Goal: Transaction & Acquisition: Subscribe to service/newsletter

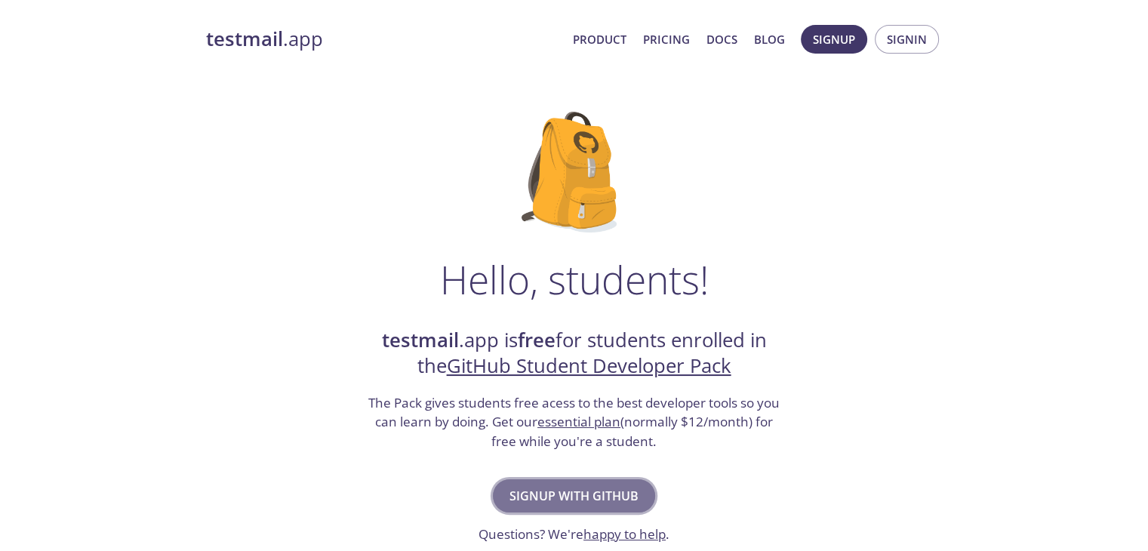
click at [534, 481] on button "Signup with GitHub" at bounding box center [574, 495] width 162 height 33
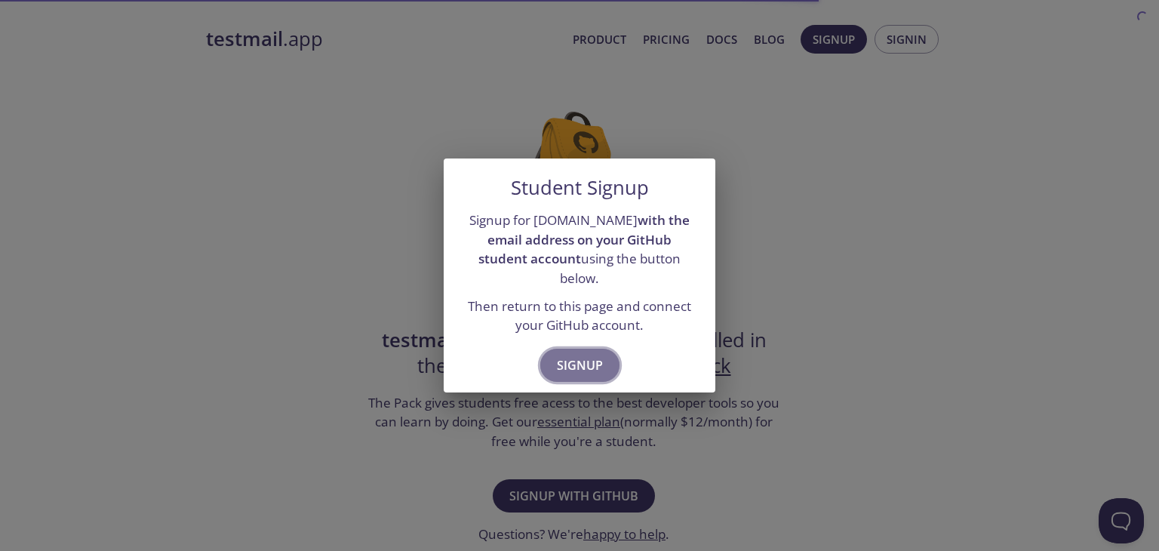
click at [598, 355] on span "Signup" at bounding box center [580, 365] width 46 height 21
click at [566, 355] on span "Signup" at bounding box center [580, 365] width 46 height 21
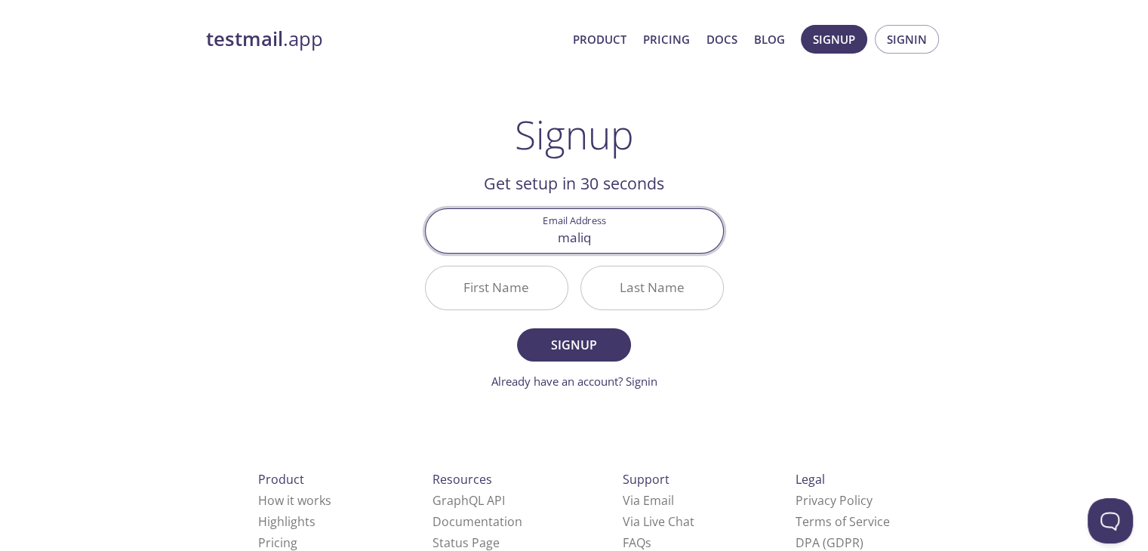
type input "[EMAIL_ADDRESS][DOMAIN_NAME]"
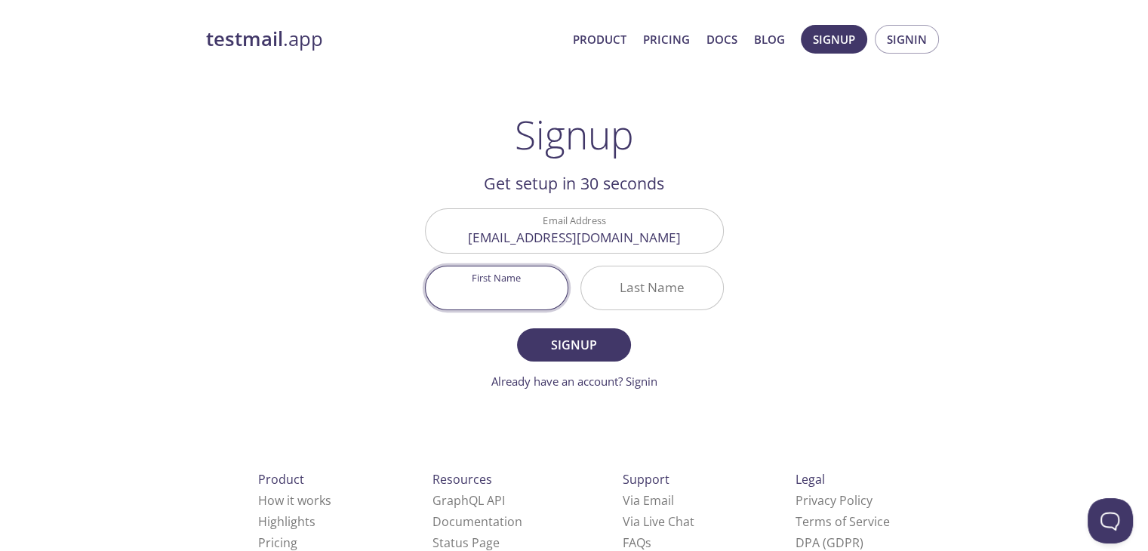
click at [481, 293] on input "First Name" at bounding box center [497, 287] width 142 height 43
type input "Maliq"
click at [673, 295] on input "Last Name" at bounding box center [652, 287] width 142 height 43
type input "Rizqi"
click at [517, 328] on button "Signup" at bounding box center [573, 344] width 113 height 33
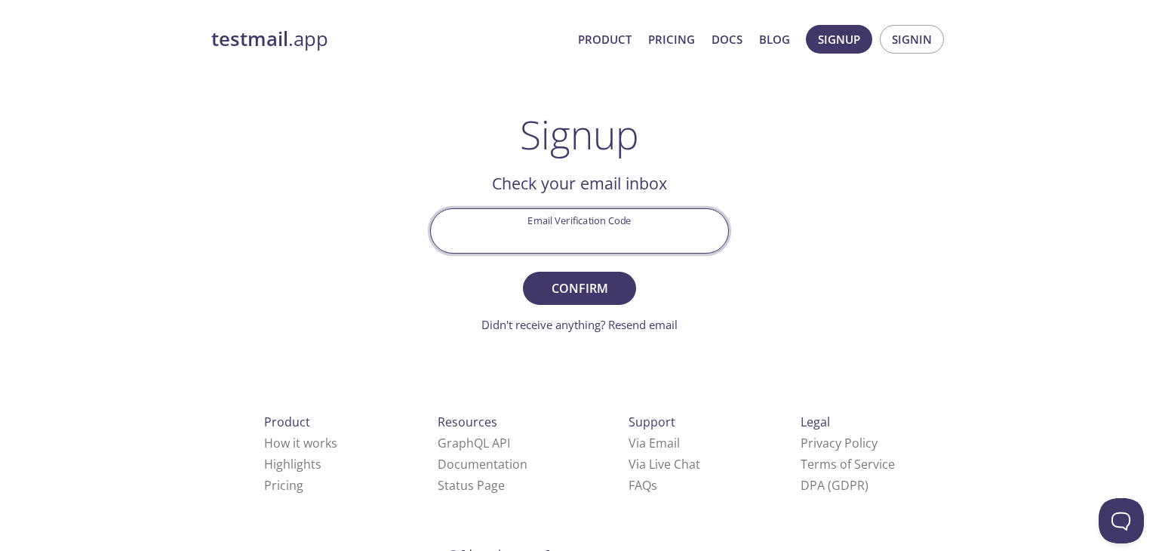
click at [592, 226] on input "Email Verification Code" at bounding box center [579, 230] width 297 height 43
paste input "GU5A7PT"
type input "GU5A7PT"
click at [523, 272] on button "Confirm" at bounding box center [579, 288] width 113 height 33
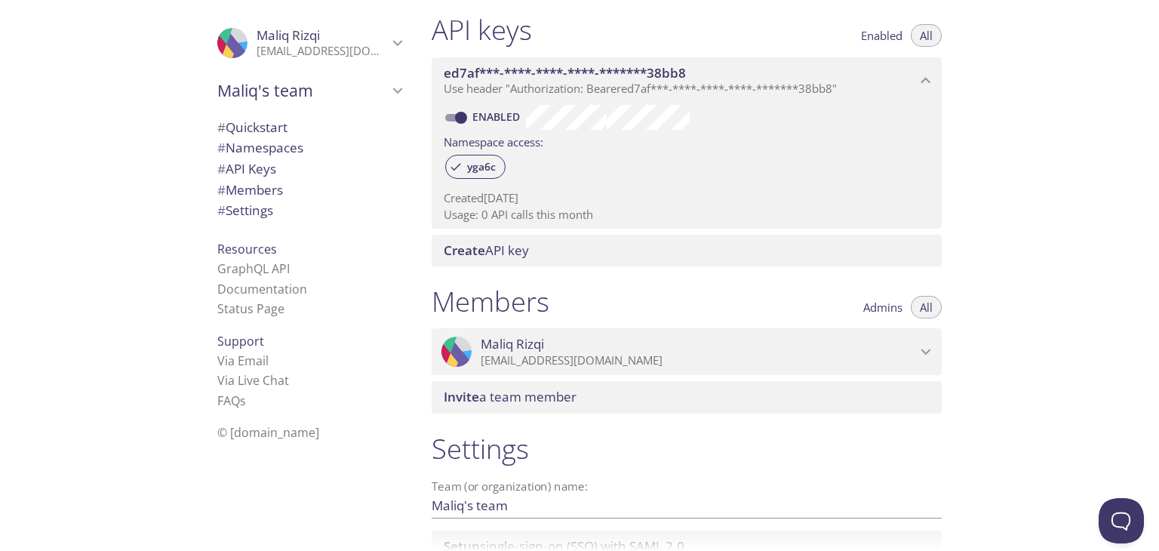
scroll to position [392, 0]
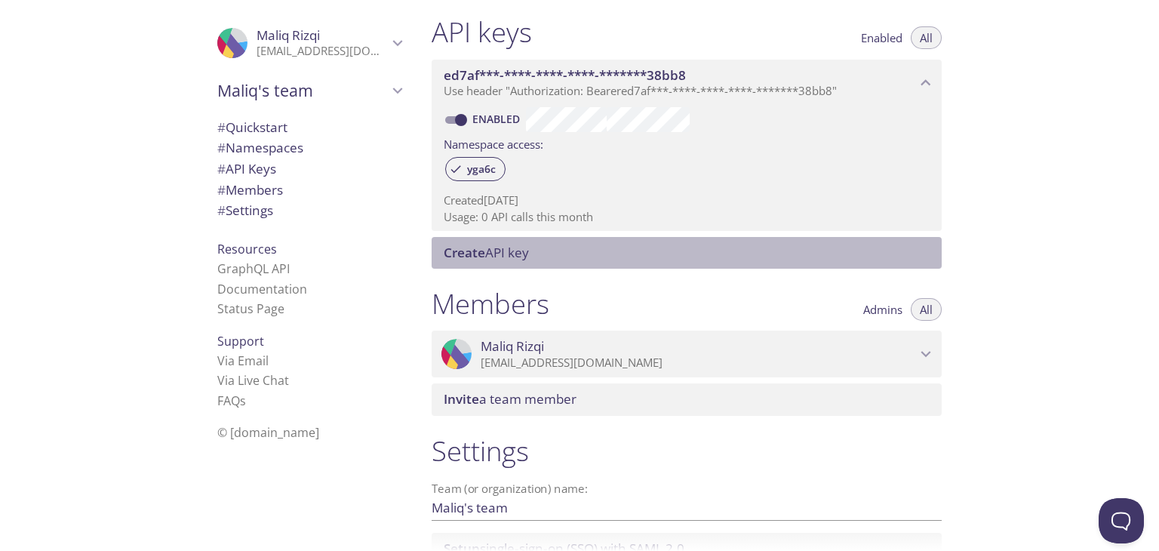
click at [550, 240] on div "Create API key" at bounding box center [687, 253] width 510 height 32
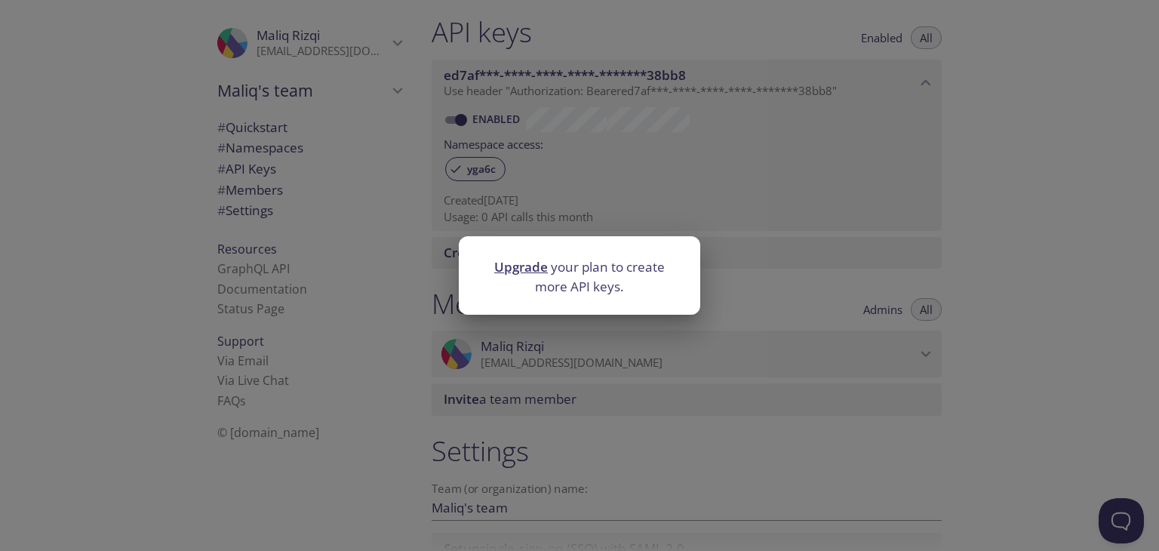
click at [740, 263] on div "Upgrade your plan to create more API keys." at bounding box center [579, 275] width 1159 height 551
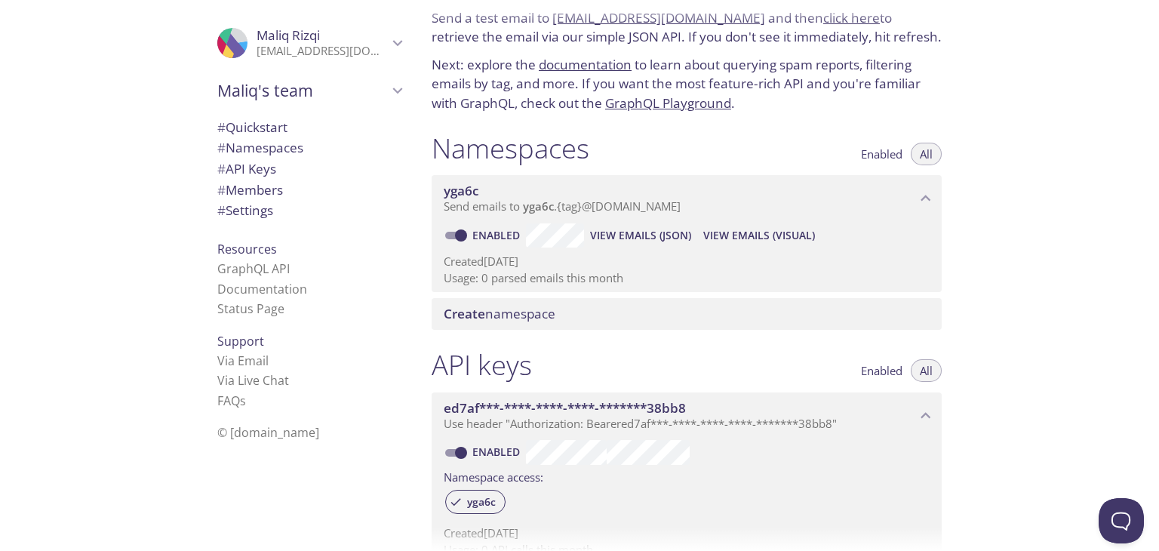
scroll to position [15, 0]
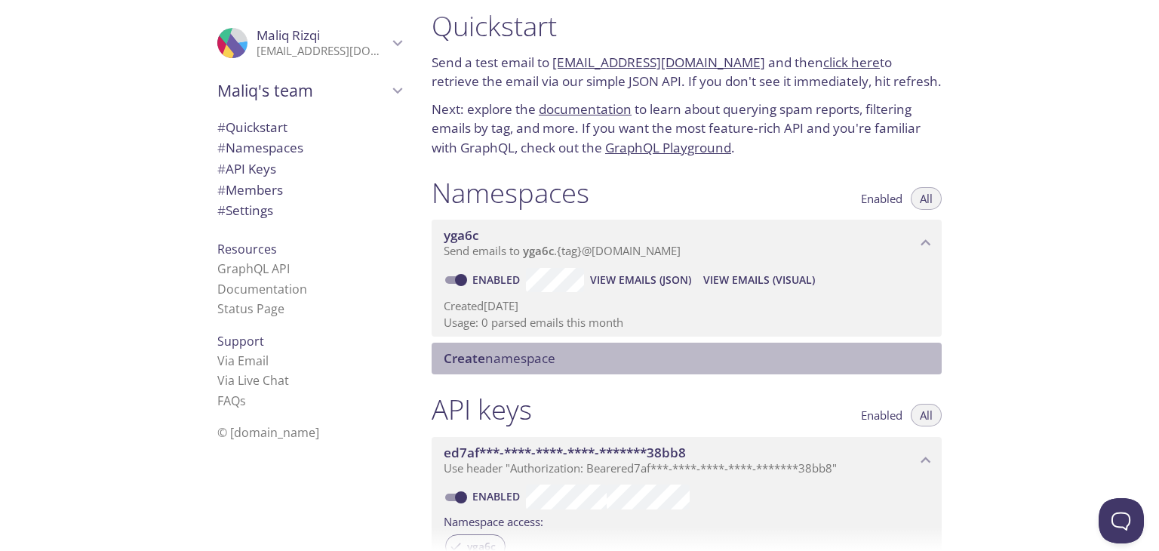
click at [546, 353] on span "Create namespace" at bounding box center [500, 357] width 112 height 17
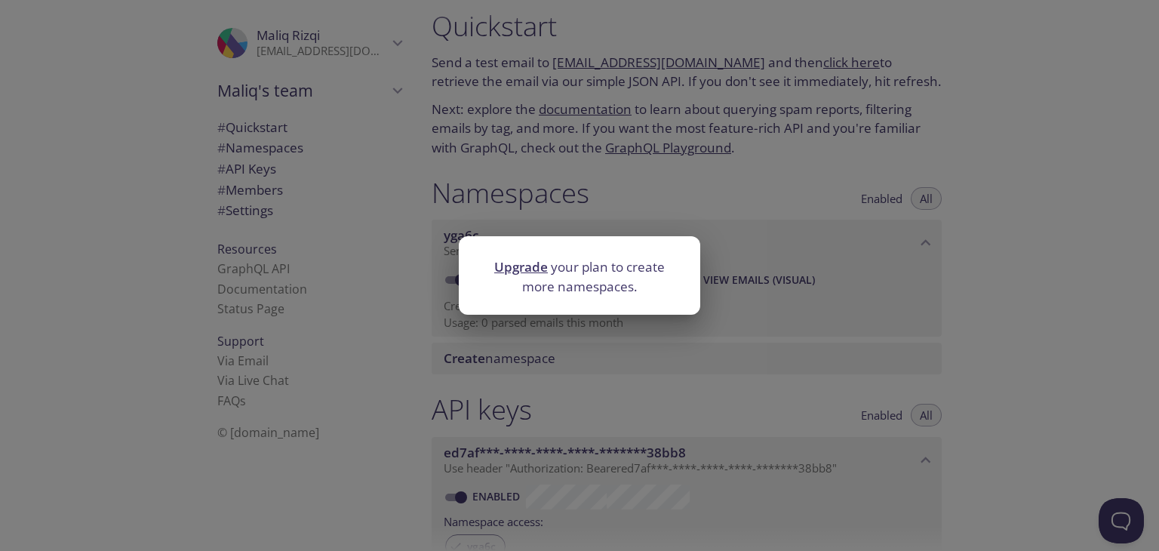
click at [749, 248] on div "Upgrade your plan to create more namespaces." at bounding box center [579, 275] width 1159 height 551
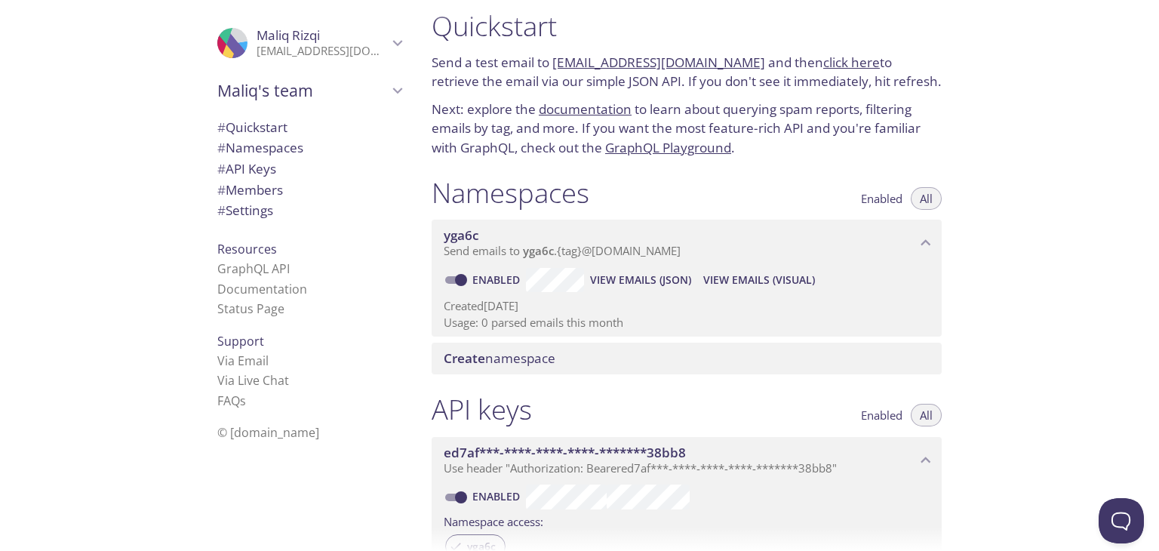
scroll to position [0, 0]
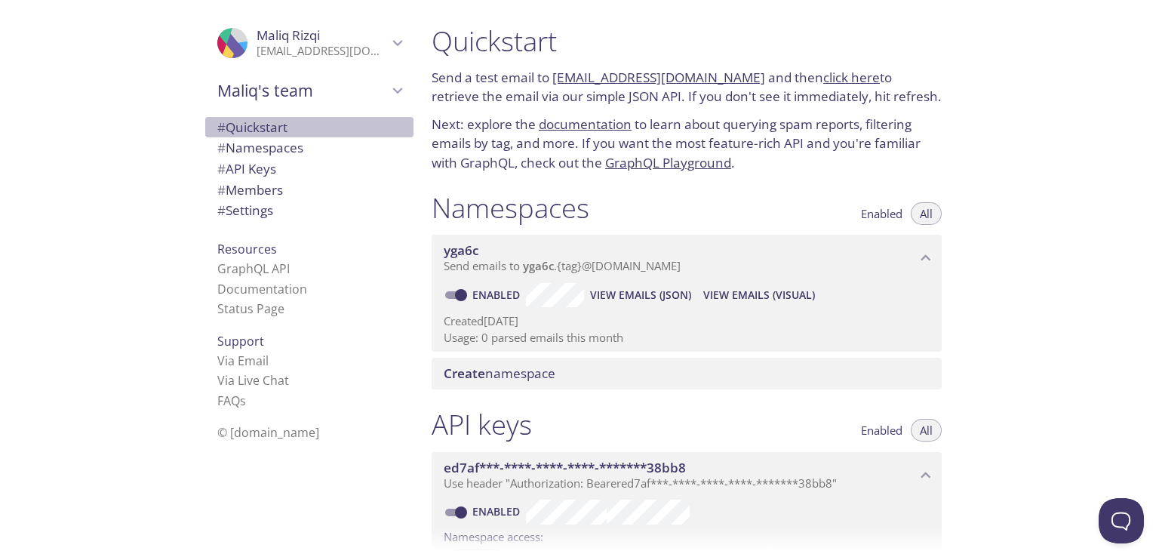
click at [300, 134] on span "# Quickstart" at bounding box center [309, 128] width 184 height 20
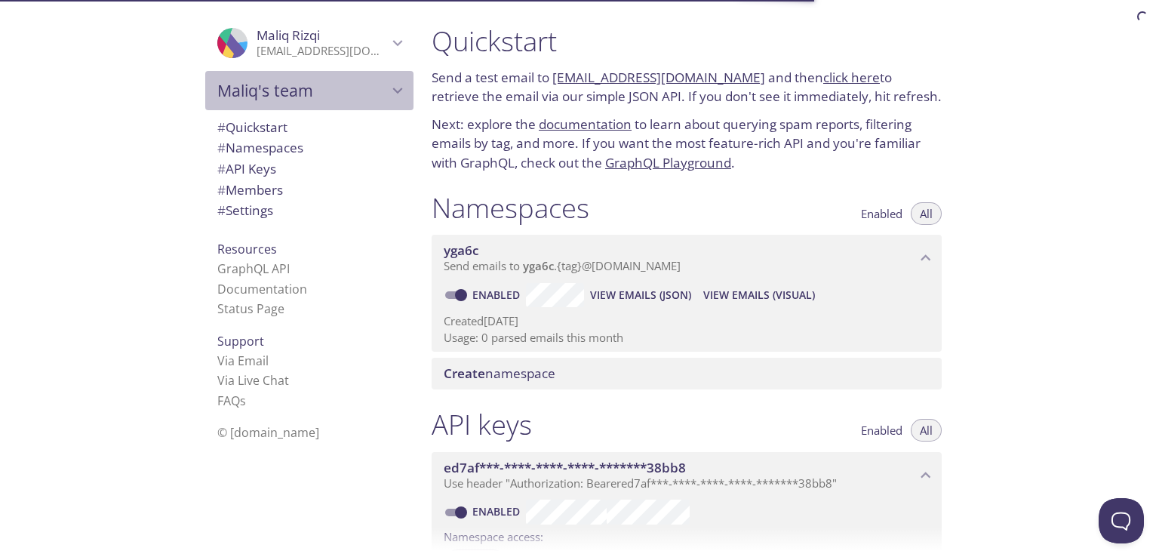
click at [388, 85] on icon "Maliq's team" at bounding box center [398, 91] width 20 height 20
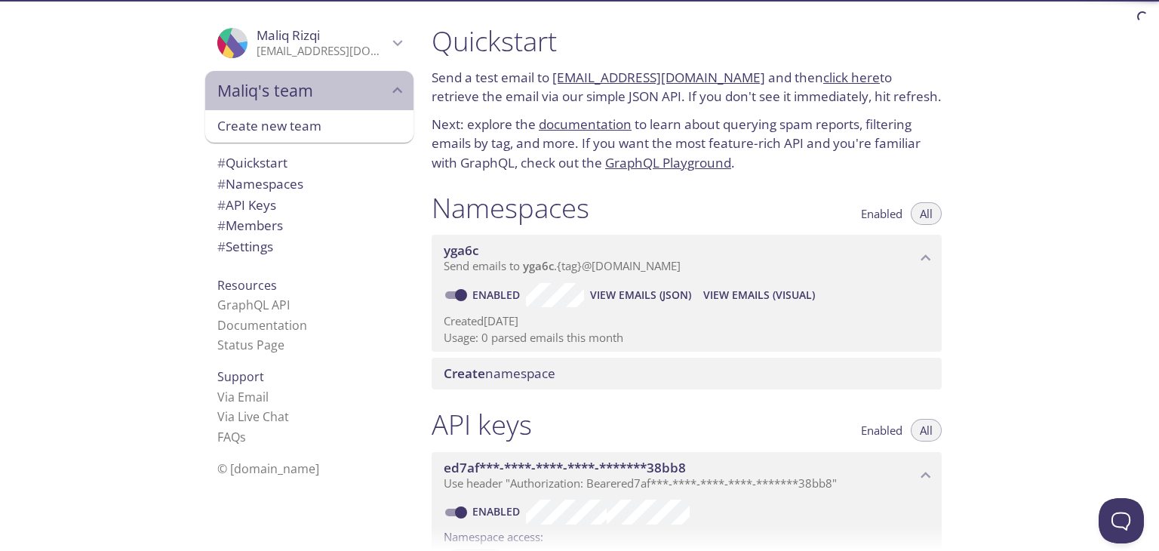
click at [388, 85] on icon "Maliq's team" at bounding box center [398, 91] width 20 height 20
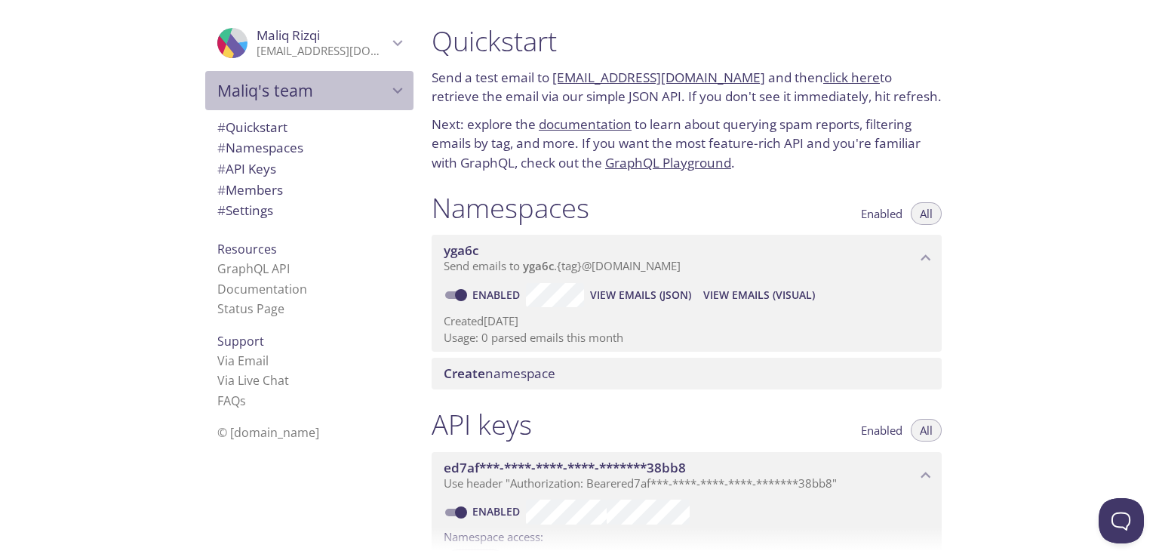
click at [388, 85] on icon "Maliq's team" at bounding box center [398, 91] width 20 height 20
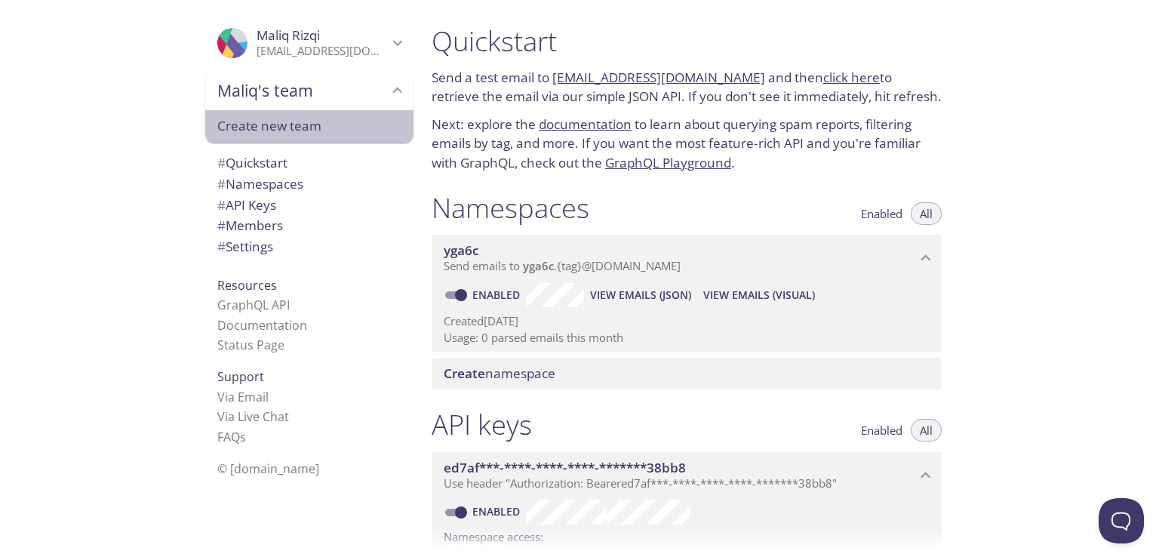
click at [314, 123] on span "Create new team" at bounding box center [309, 126] width 184 height 20
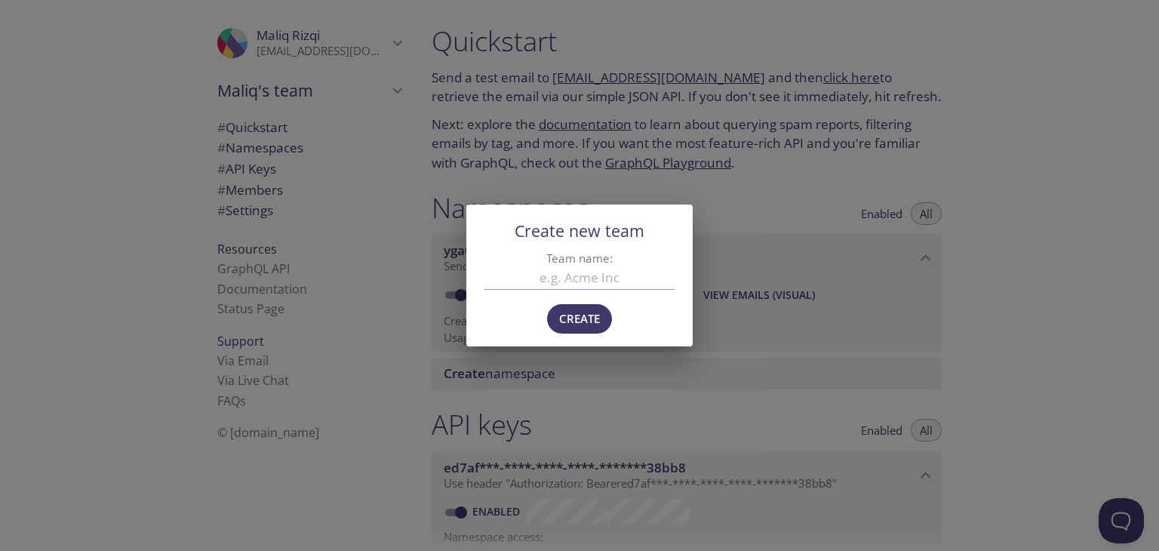
click at [329, 250] on div "Create new team Team name: Create" at bounding box center [579, 275] width 1159 height 551
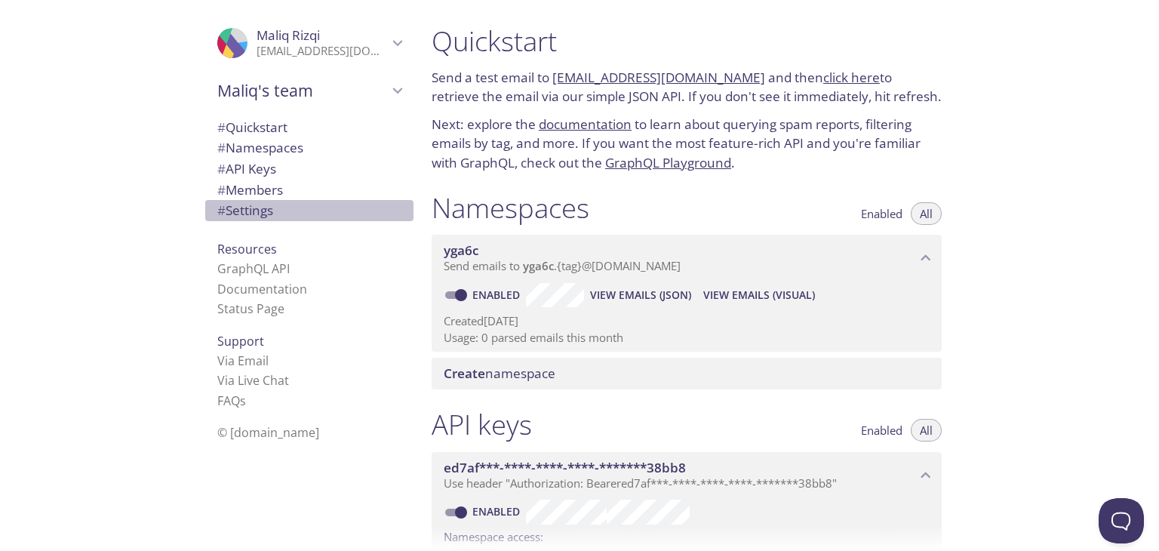
click at [229, 208] on span "# Settings" at bounding box center [245, 209] width 56 height 17
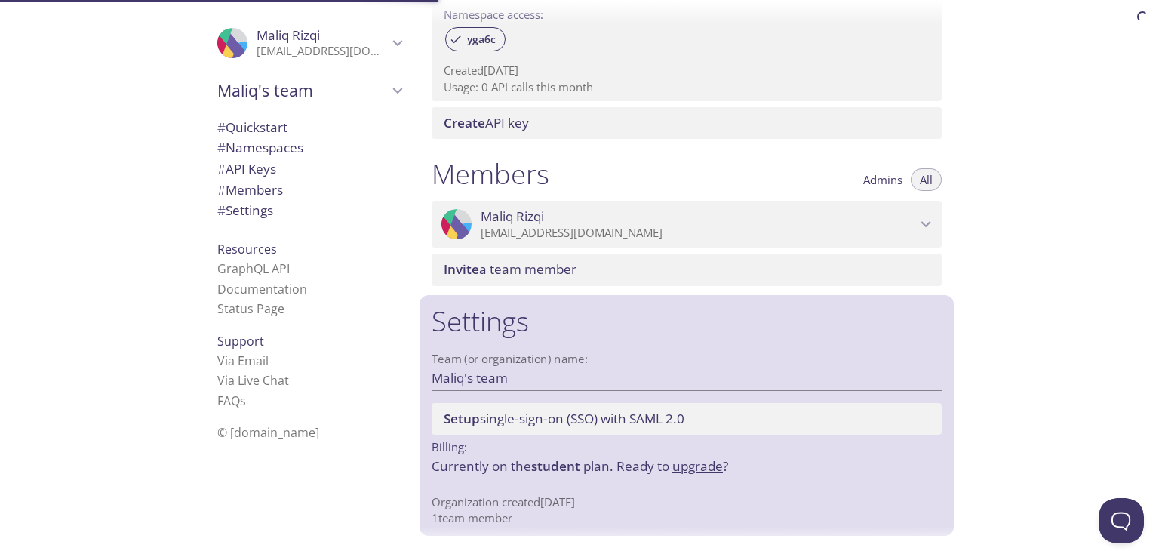
scroll to position [522, 0]
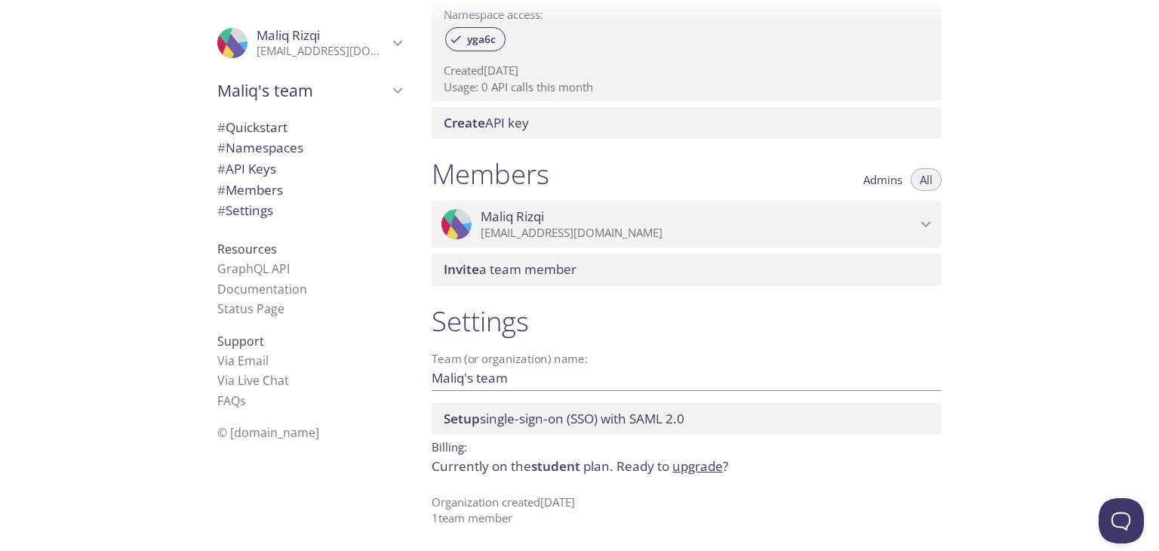
click at [515, 420] on span "Setup single-sign-on (SSO) with SAML 2.0" at bounding box center [564, 418] width 241 height 17
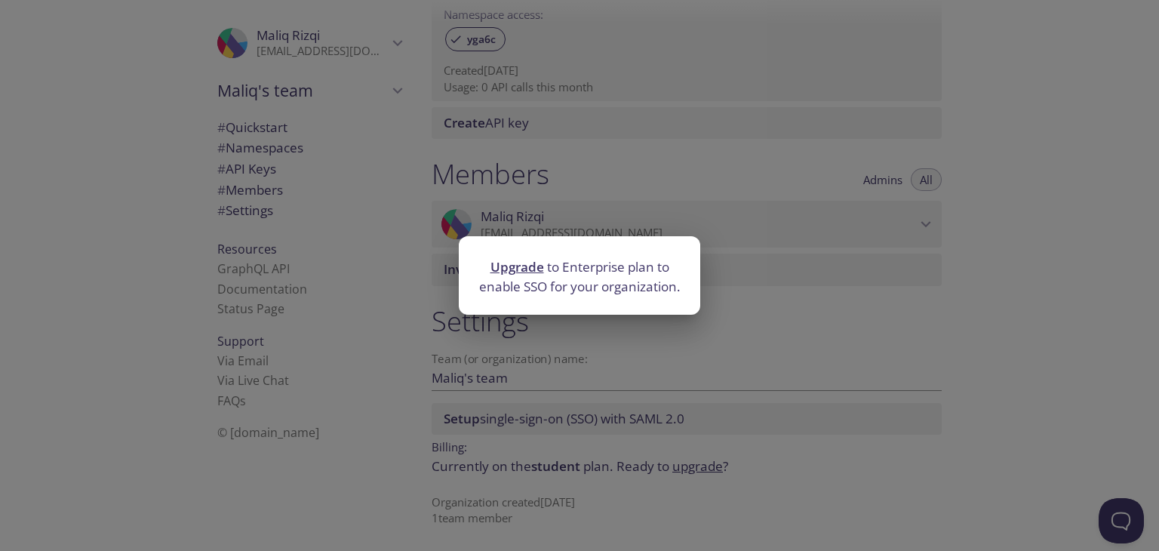
click at [528, 376] on div "Upgrade to Enterprise plan to enable SSO for your organization." at bounding box center [579, 275] width 1159 height 551
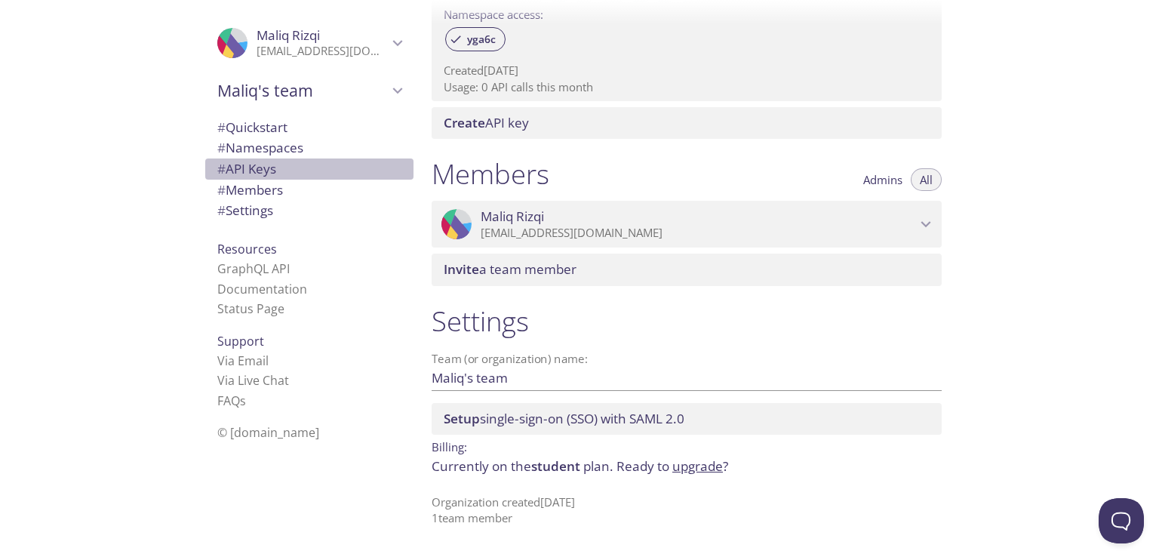
click at [278, 176] on span "# API Keys" at bounding box center [309, 169] width 184 height 20
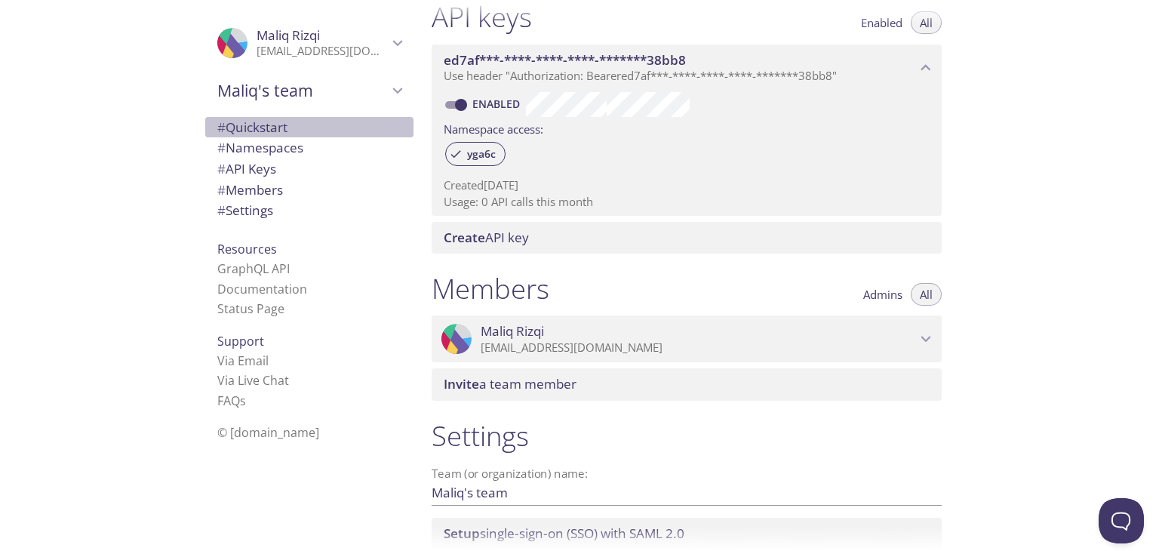
click at [311, 123] on span "# Quickstart" at bounding box center [309, 128] width 184 height 20
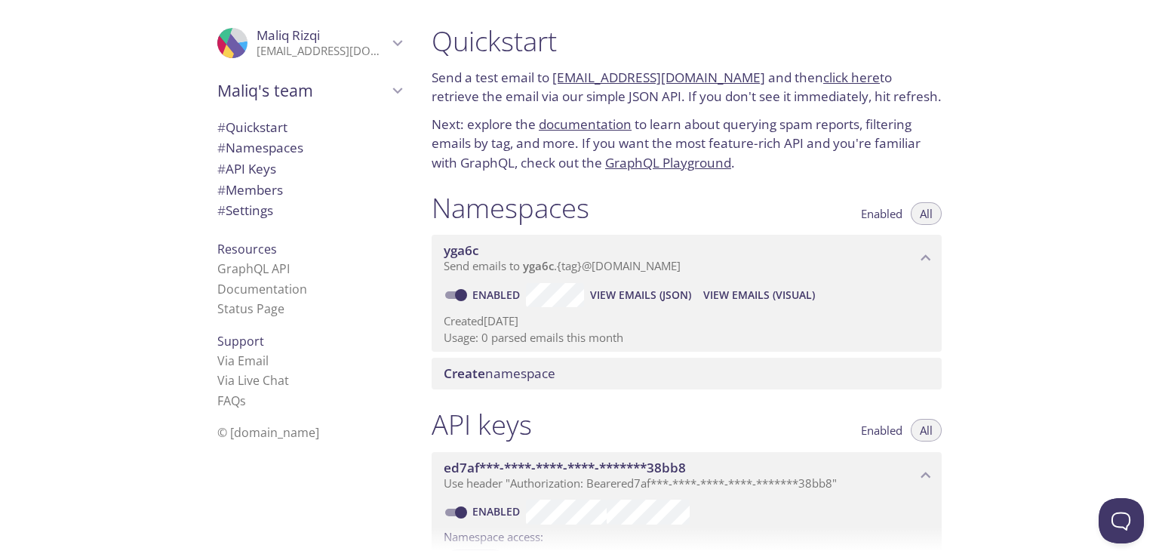
click at [838, 73] on link "click here" at bounding box center [851, 77] width 57 height 17
click at [651, 81] on link "[EMAIL_ADDRESS][DOMAIN_NAME]" at bounding box center [658, 77] width 213 height 17
click at [502, 288] on link "Enabled" at bounding box center [498, 295] width 56 height 14
click at [488, 288] on input "Enabled" at bounding box center [461, 295] width 54 height 18
click at [496, 294] on link "Disabled" at bounding box center [499, 295] width 58 height 14
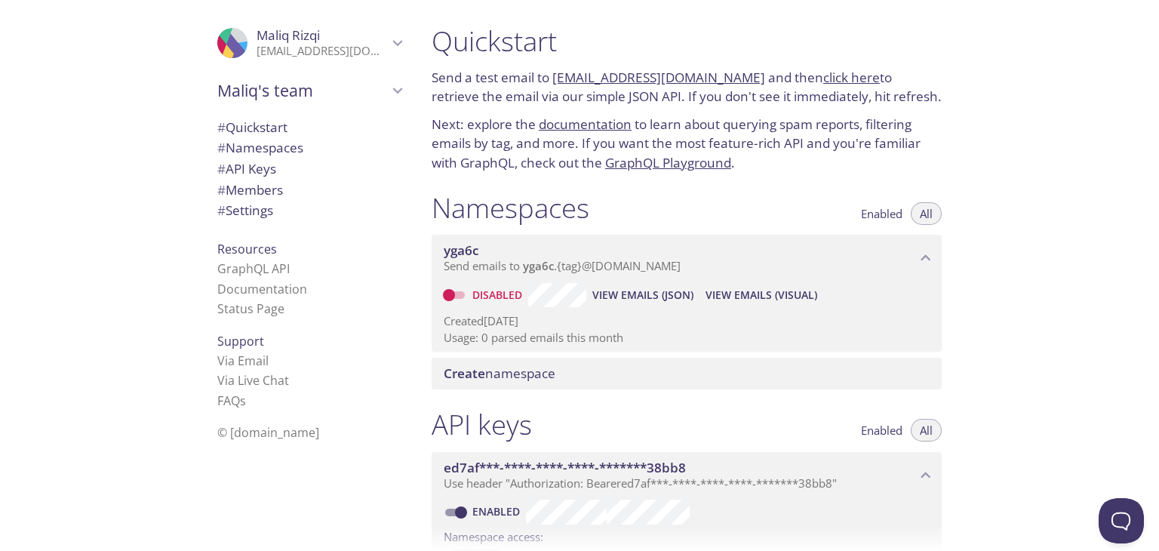
click at [476, 294] on input "Disabled" at bounding box center [449, 295] width 54 height 18
checkbox input "true"
click at [742, 294] on span "View Emails (Visual)" at bounding box center [759, 295] width 112 height 18
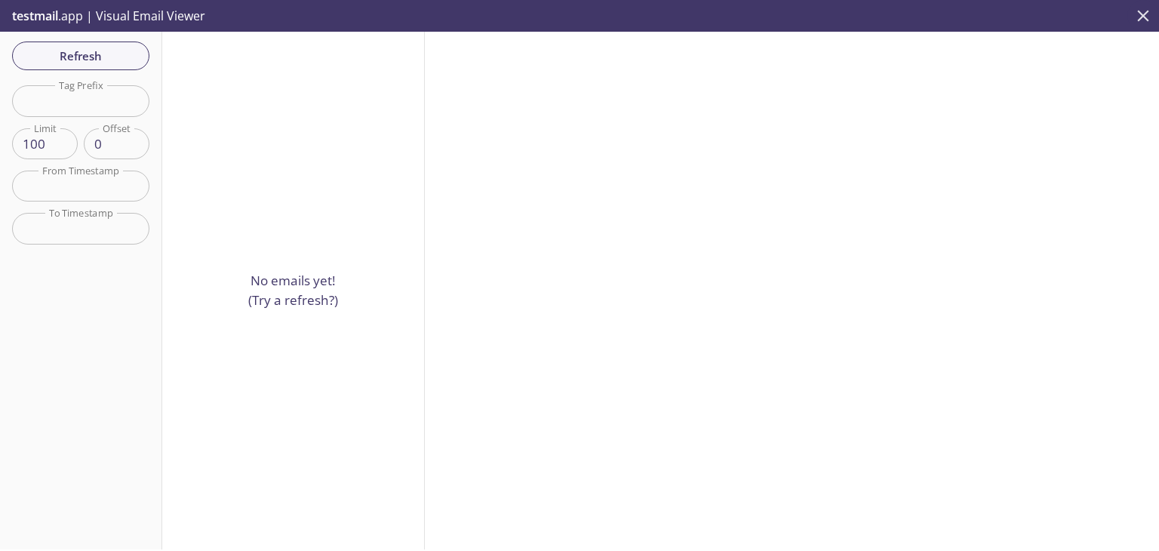
click at [1138, 10] on icon "close" at bounding box center [1144, 16] width 20 height 20
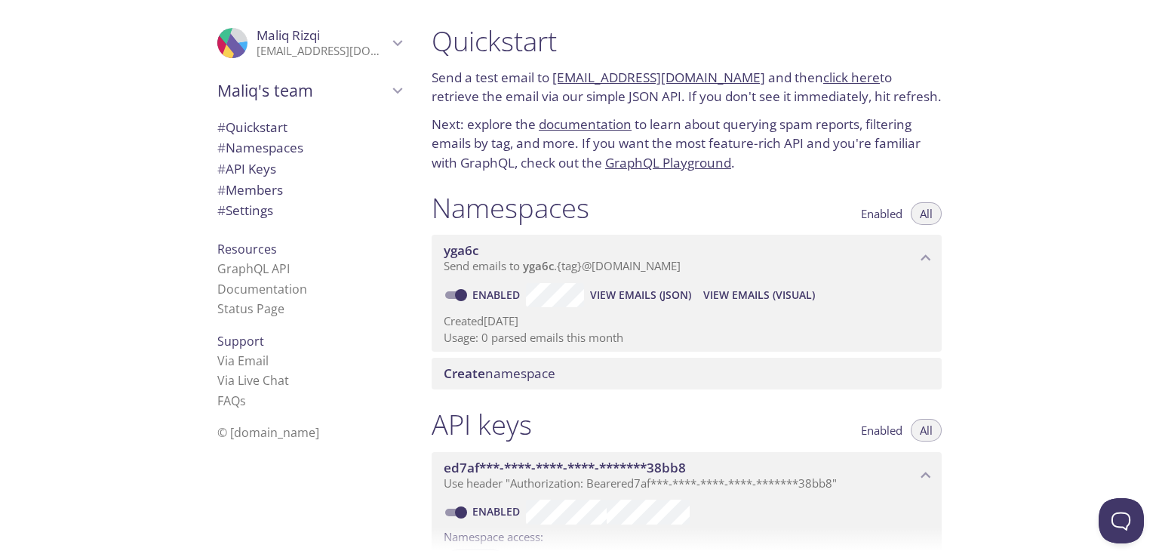
drag, startPoint x: 724, startPoint y: 261, endPoint x: 746, endPoint y: 76, distance: 186.1
click at [746, 76] on div "Quickstart Send a test email to yga6c.test@inbox.testmail.app and then click he…" at bounding box center [693, 275] width 546 height 551
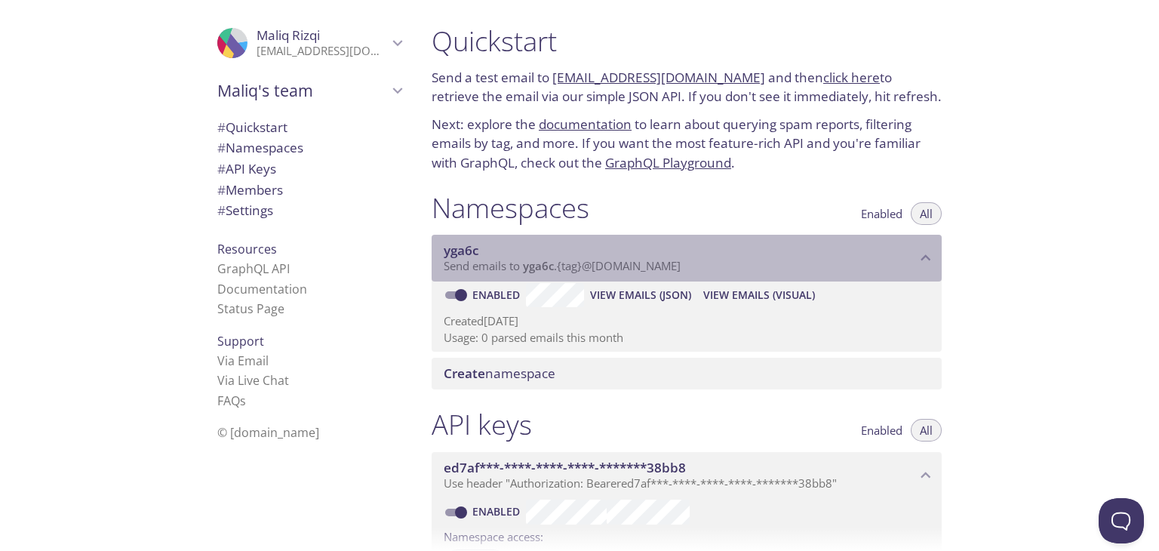
click at [548, 270] on span "yga6c" at bounding box center [538, 265] width 31 height 15
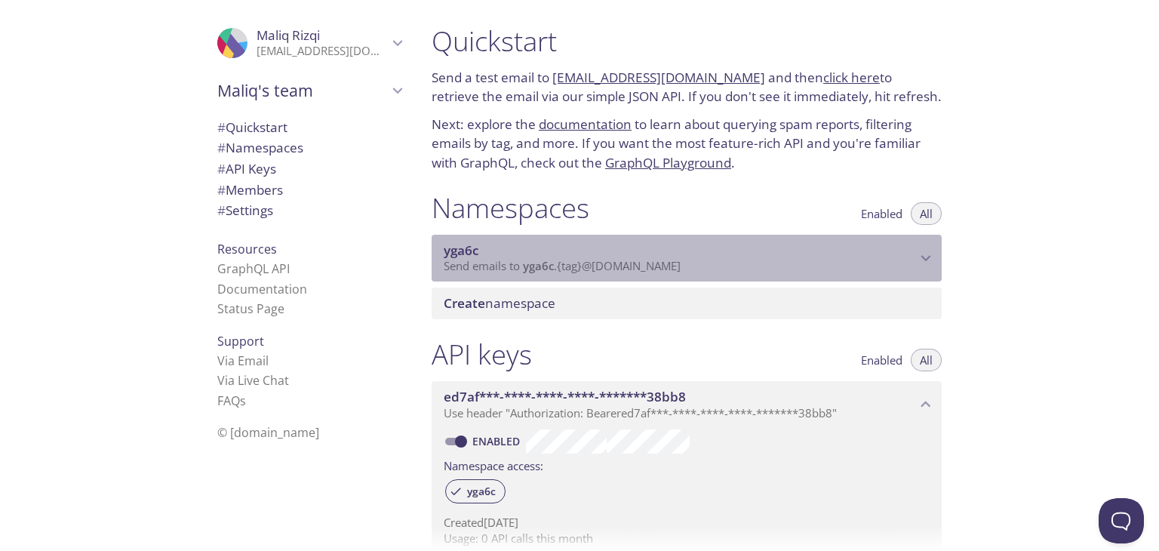
click at [548, 270] on span "yga6c" at bounding box center [538, 265] width 31 height 15
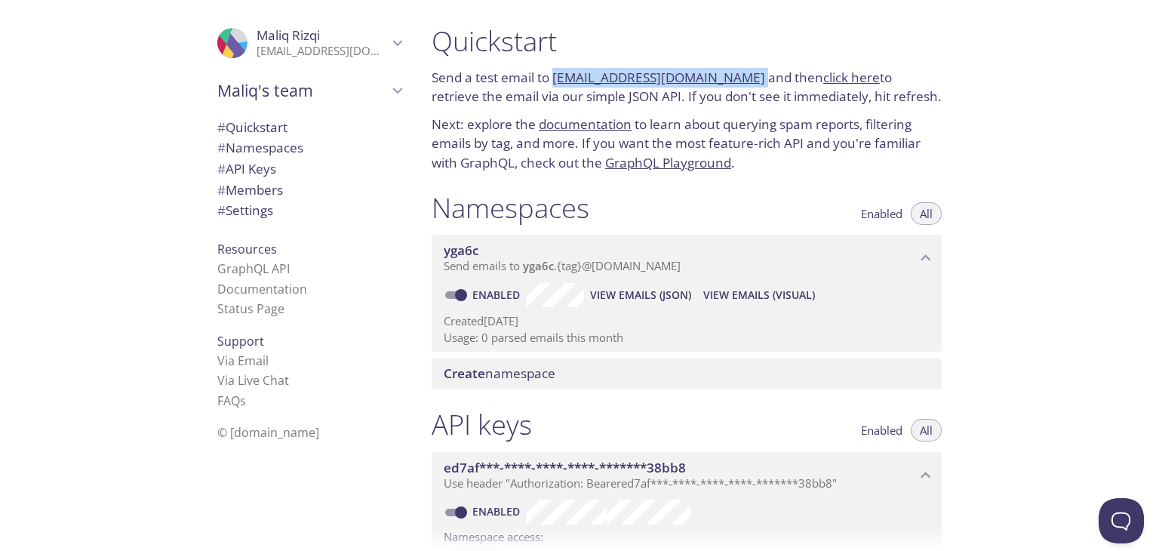
drag, startPoint x: 741, startPoint y: 73, endPoint x: 555, endPoint y: 77, distance: 185.7
click at [555, 77] on p "Send a test email to yga6c.test@inbox.testmail.app and then click here to retri…" at bounding box center [687, 87] width 510 height 38
copy p "[EMAIL_ADDRESS][DOMAIN_NAME]"
click at [677, 296] on span "View Emails (JSON)" at bounding box center [640, 295] width 101 height 18
click at [750, 294] on span "View Emails (Visual)" at bounding box center [759, 295] width 112 height 18
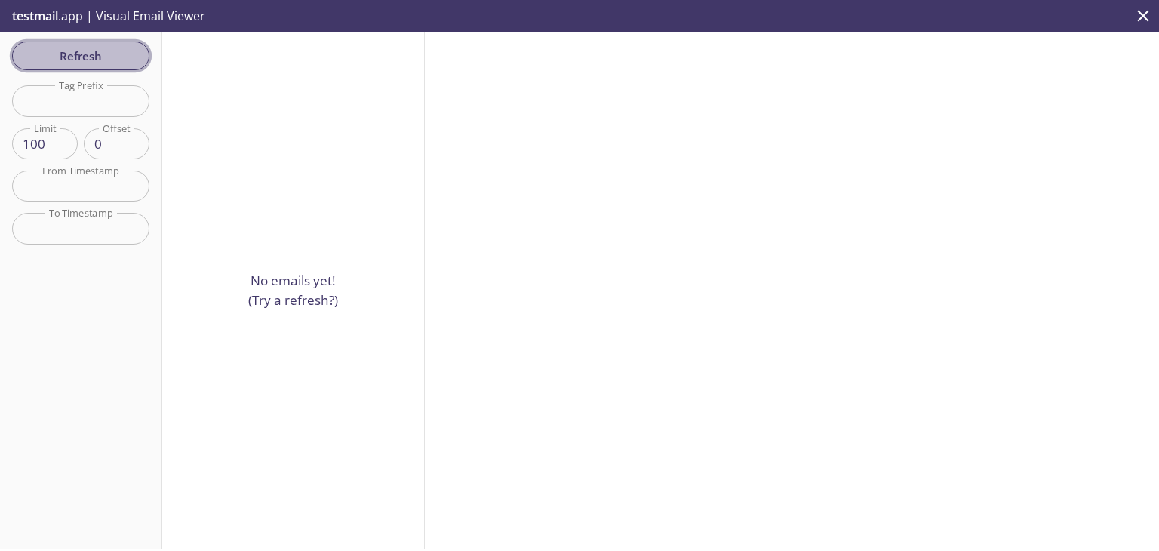
click at [60, 53] on span "Refresh" at bounding box center [80, 56] width 113 height 20
click at [60, 53] on div "Refresh Filters Tag Prefix Tag Prefix Limit 100 Limit Offset 0 Offset From Time…" at bounding box center [81, 291] width 162 height 518
click at [60, 53] on span "Refresh" at bounding box center [80, 56] width 113 height 20
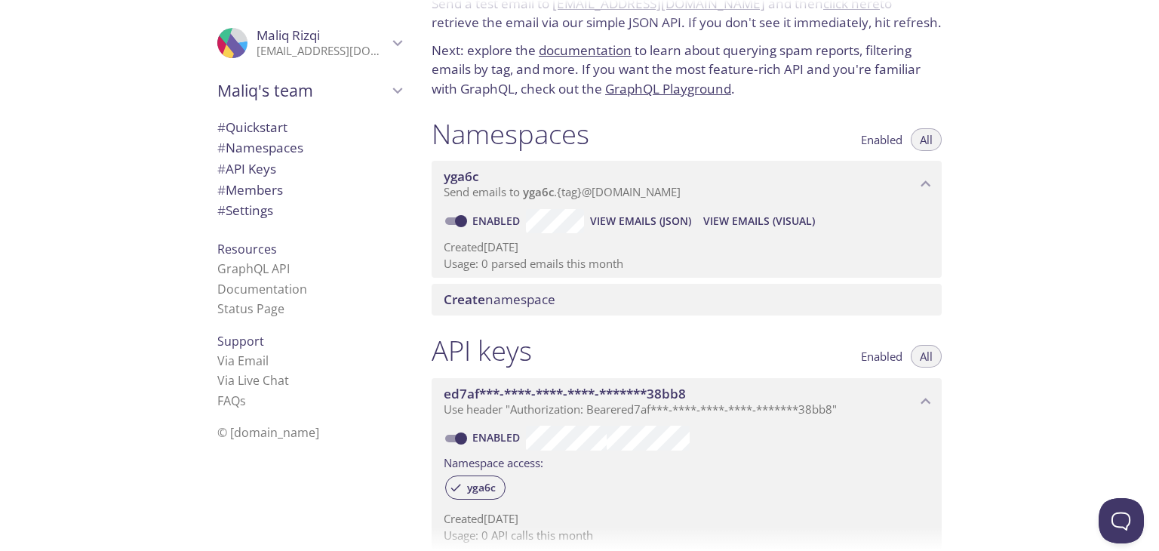
scroll to position [75, 0]
click at [374, 328] on div "Support Via Email Via Live Chat FAQ s" at bounding box center [309, 371] width 208 height 92
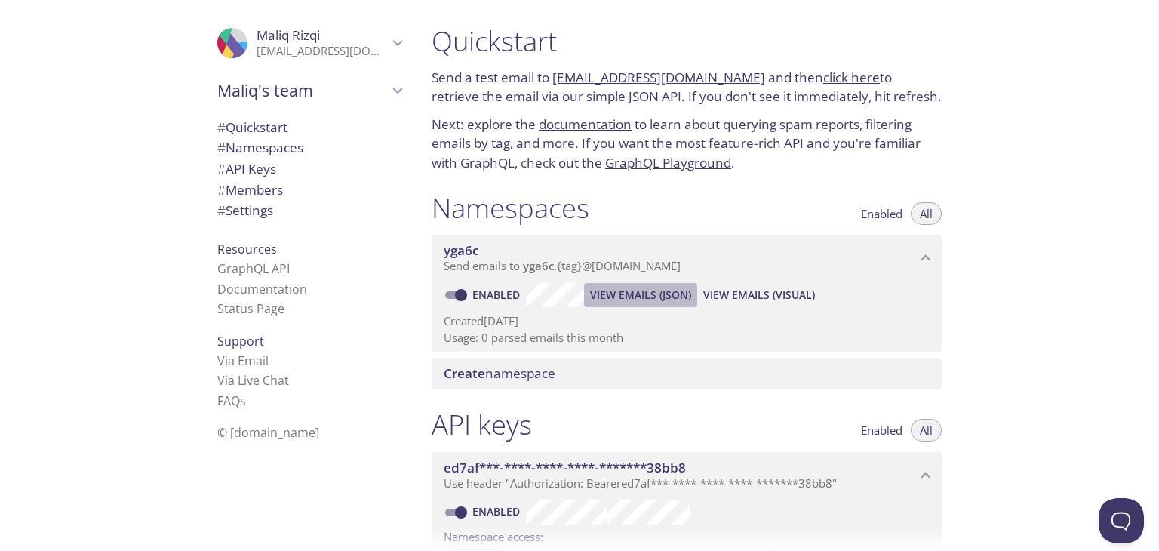
click at [652, 292] on span "View Emails (JSON)" at bounding box center [640, 295] width 101 height 18
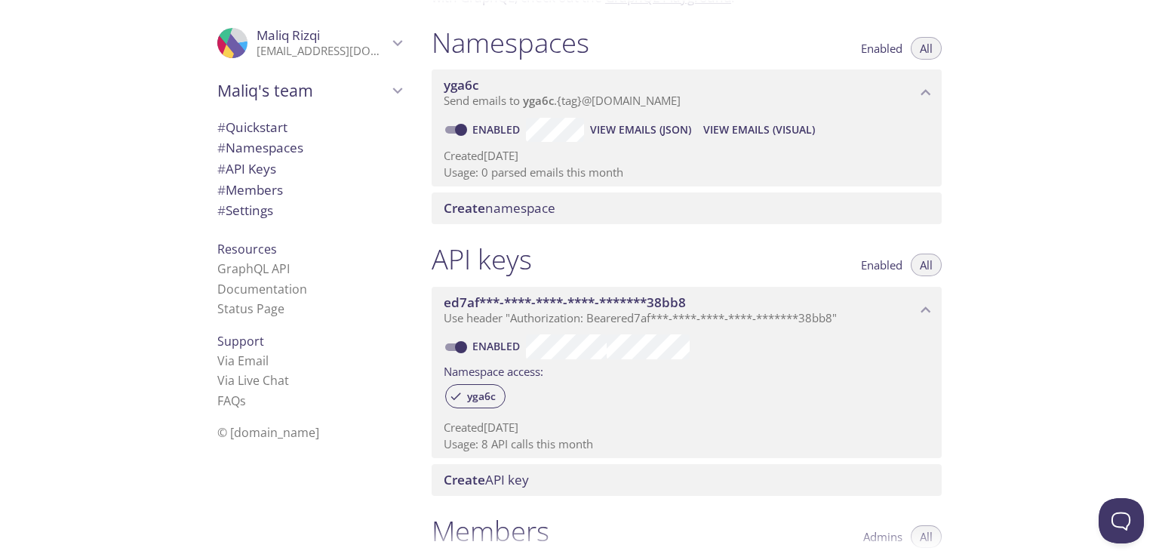
scroll to position [166, 0]
click at [727, 130] on span "View Emails (Visual)" at bounding box center [759, 129] width 112 height 18
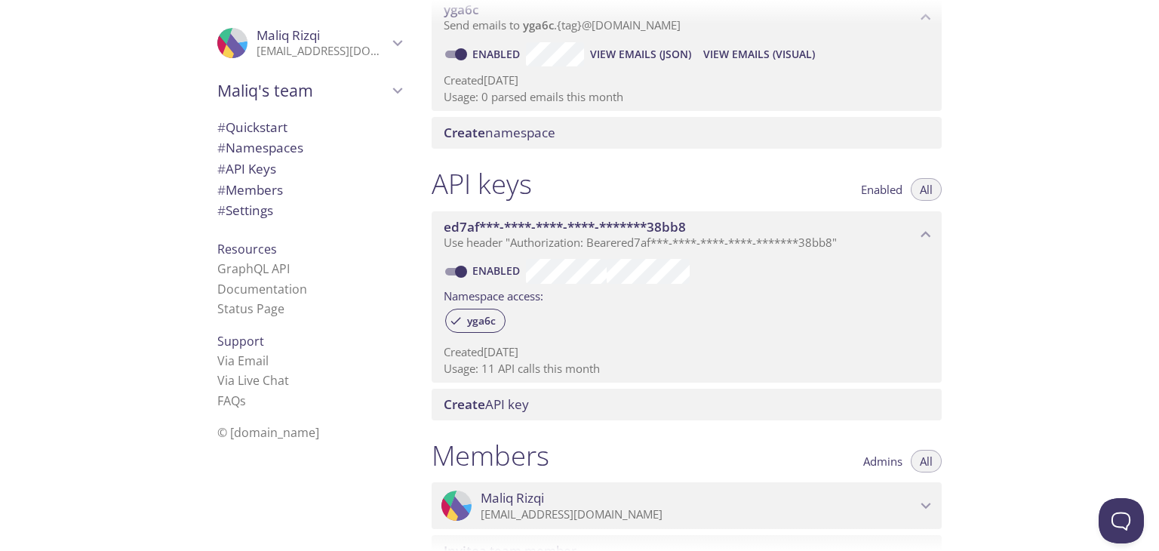
scroll to position [522, 0]
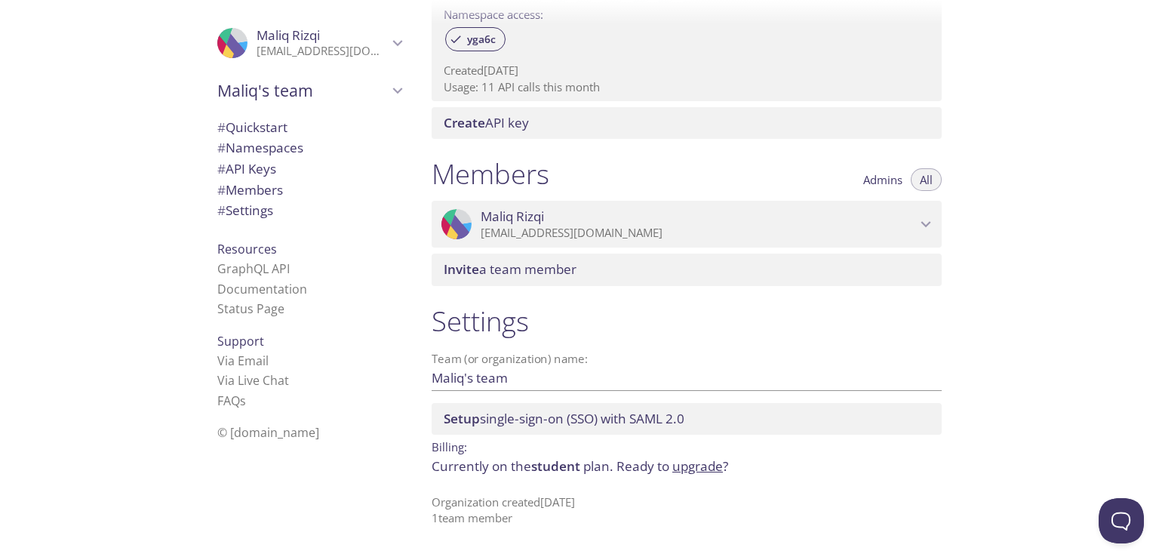
click at [521, 374] on input "Maliq's team" at bounding box center [663, 377] width 462 height 25
click at [575, 340] on div "Settings Team (or organization) name: Maliq's team Save Setup single-sign-on (S…" at bounding box center [687, 415] width 534 height 241
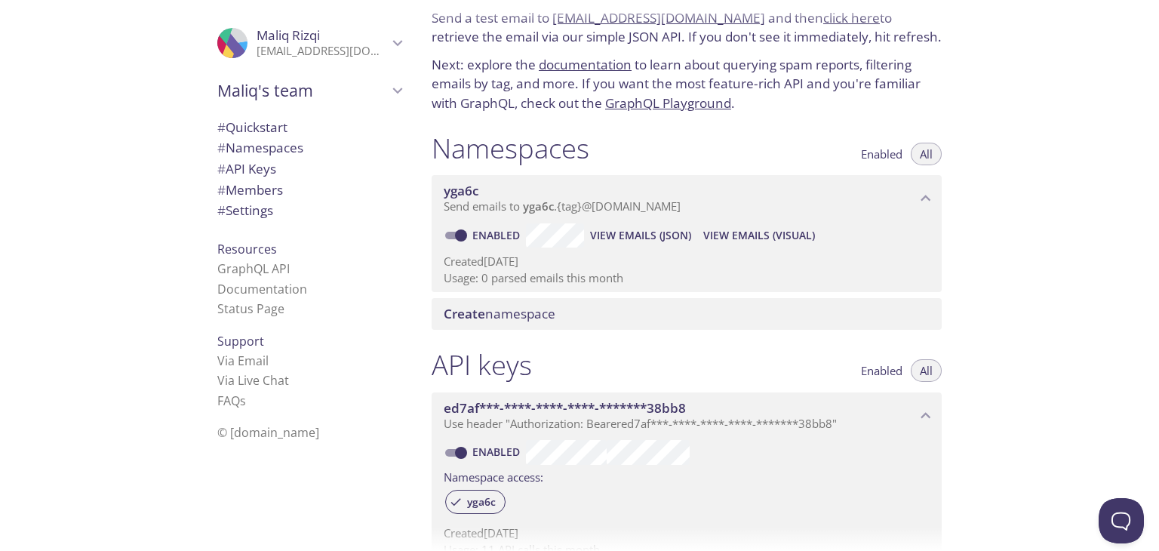
scroll to position [57, 0]
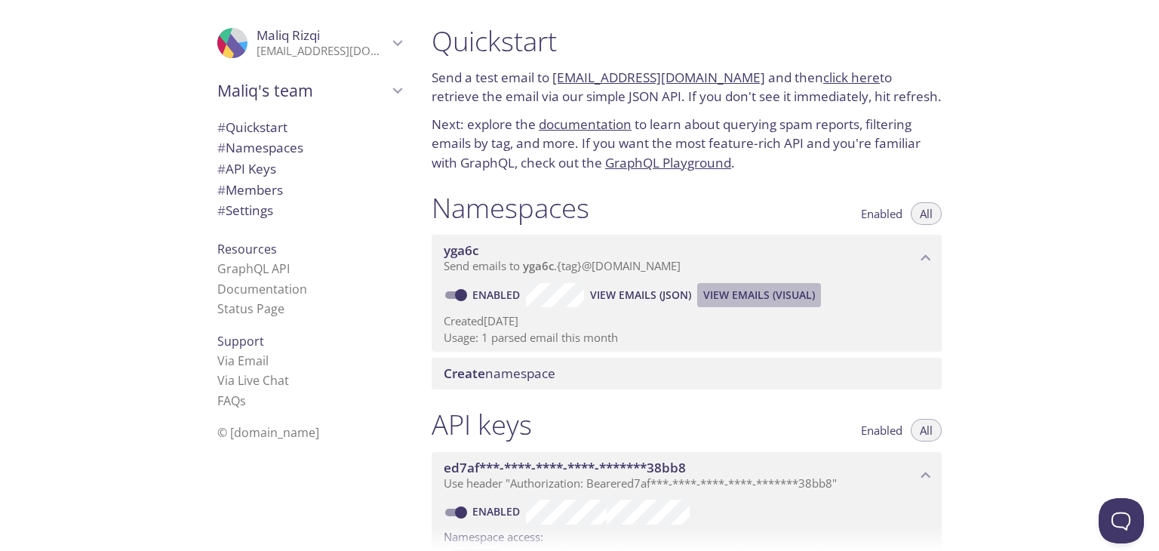
click at [737, 291] on span "View Emails (Visual)" at bounding box center [759, 295] width 112 height 18
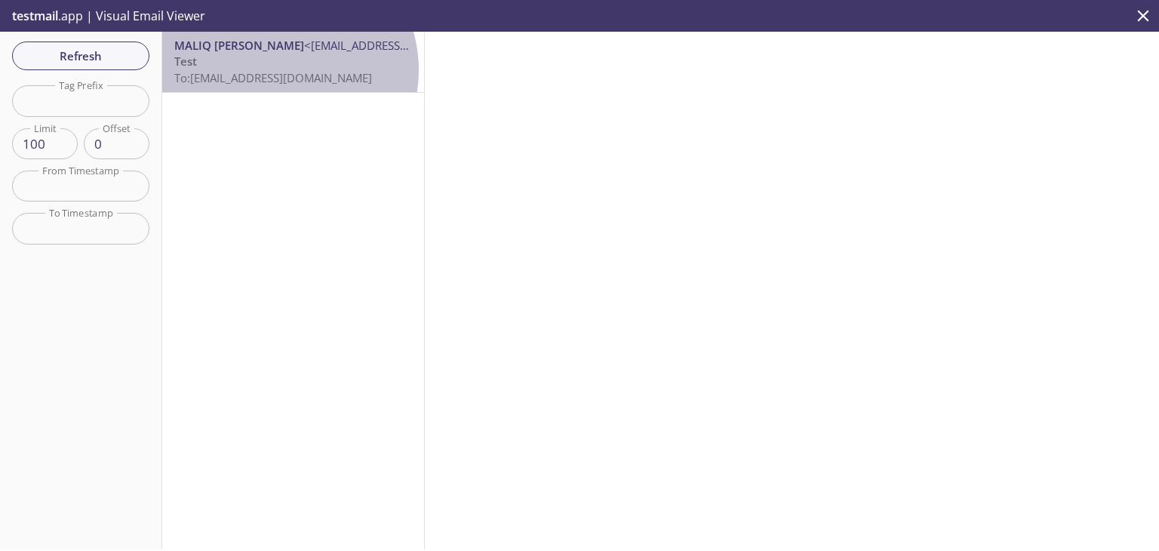
click at [278, 70] on span "To: [EMAIL_ADDRESS][DOMAIN_NAME]" at bounding box center [273, 77] width 198 height 15
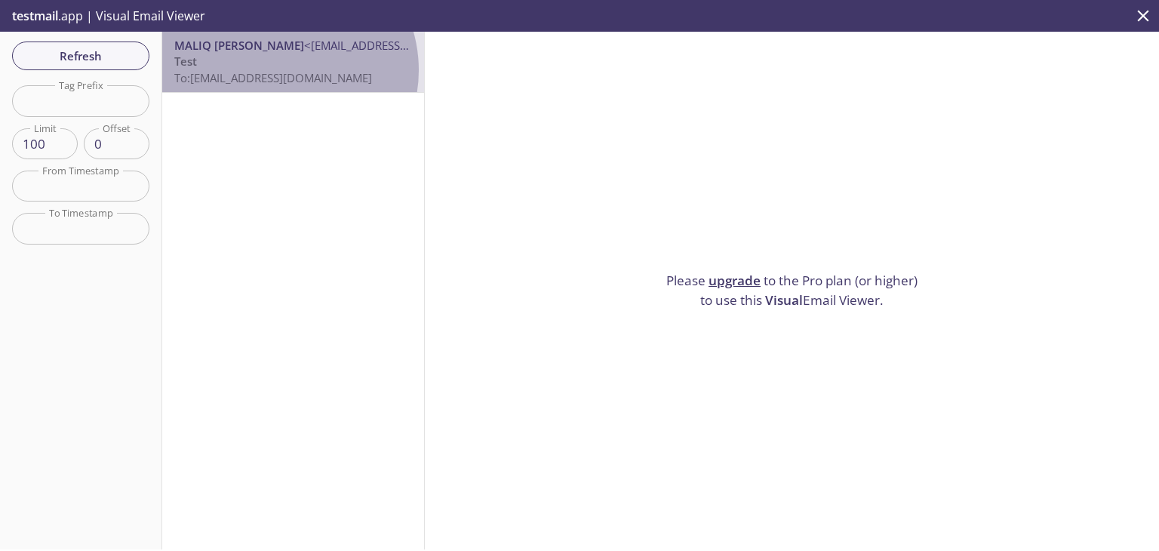
click at [278, 70] on span "To: [EMAIL_ADDRESS][DOMAIN_NAME]" at bounding box center [273, 77] width 198 height 15
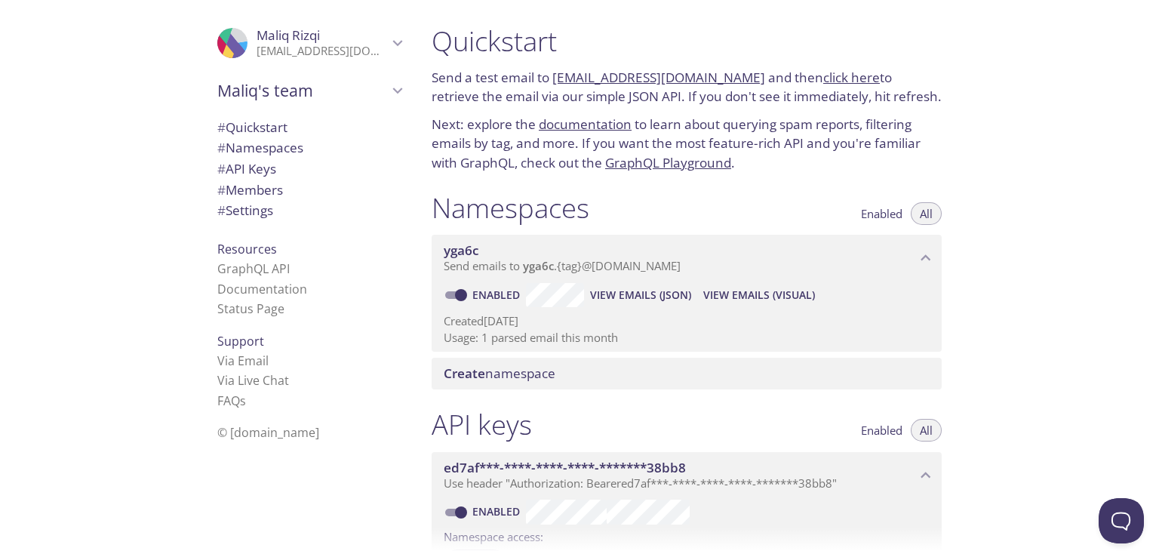
click at [655, 305] on button "View Emails (JSON)" at bounding box center [640, 295] width 113 height 24
